Goal: Task Accomplishment & Management: Use online tool/utility

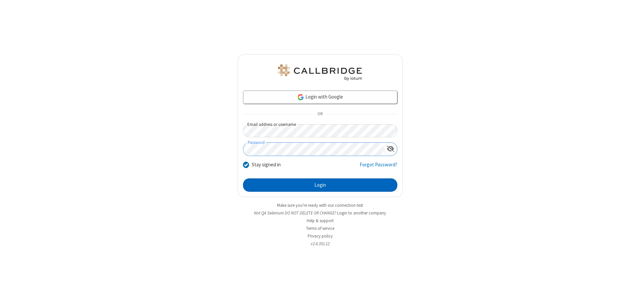
click at [320, 185] on button "Login" at bounding box center [320, 184] width 154 height 13
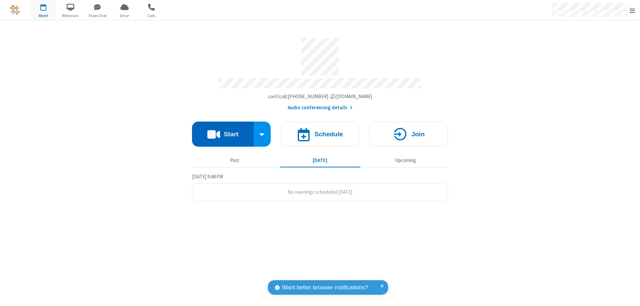
click at [223, 131] on button "Start" at bounding box center [223, 133] width 62 height 25
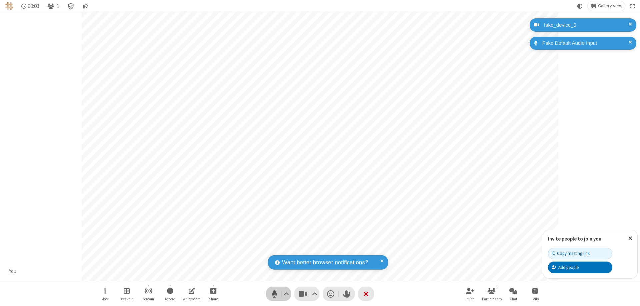
click at [275, 293] on span "Mute (⌘+Shift+A)" at bounding box center [275, 294] width 10 height 10
click at [275, 293] on span "Unmute (⌘+Shift+A)" at bounding box center [275, 294] width 10 height 10
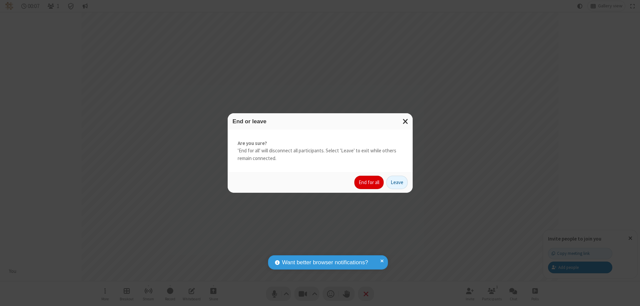
click at [370, 182] on button "End for all" at bounding box center [369, 181] width 29 height 13
